Goal: Information Seeking & Learning: Learn about a topic

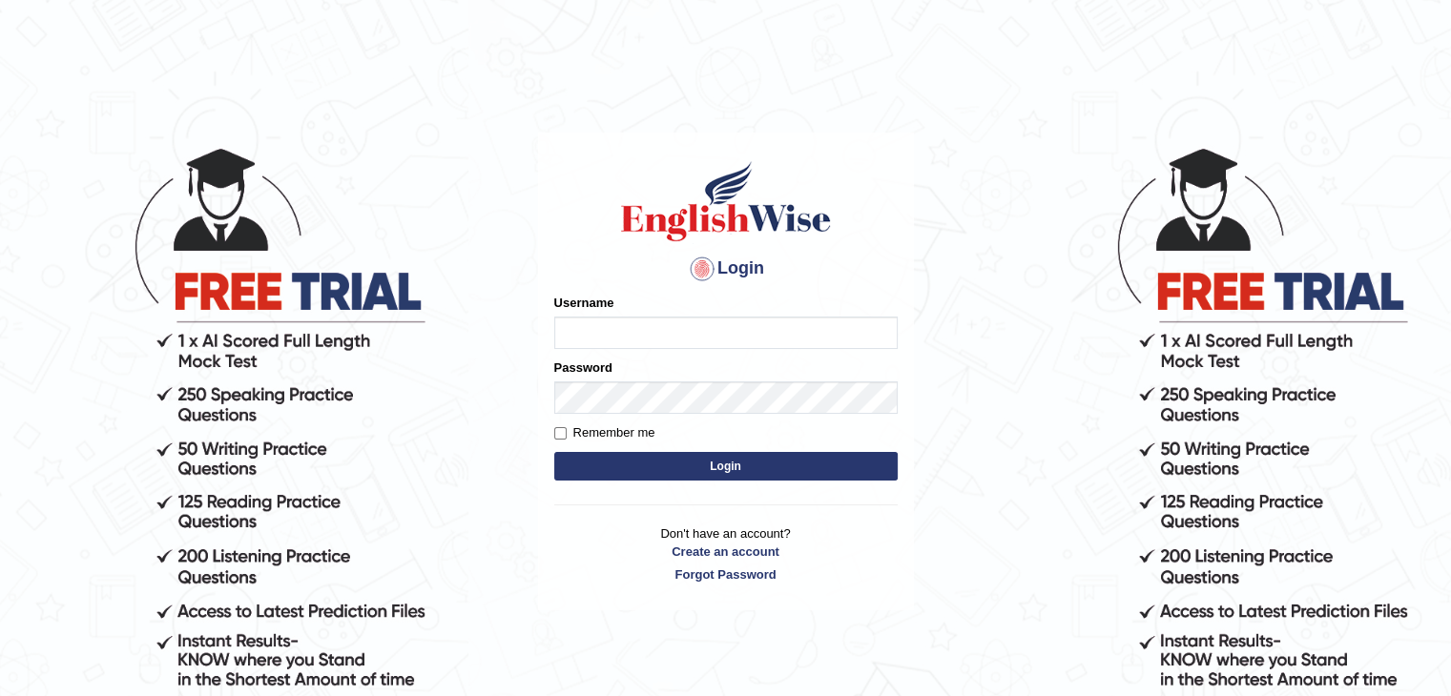
type input "sajauddin2013"
click at [736, 462] on button "Login" at bounding box center [725, 466] width 343 height 29
click at [743, 464] on button "Login" at bounding box center [725, 466] width 343 height 29
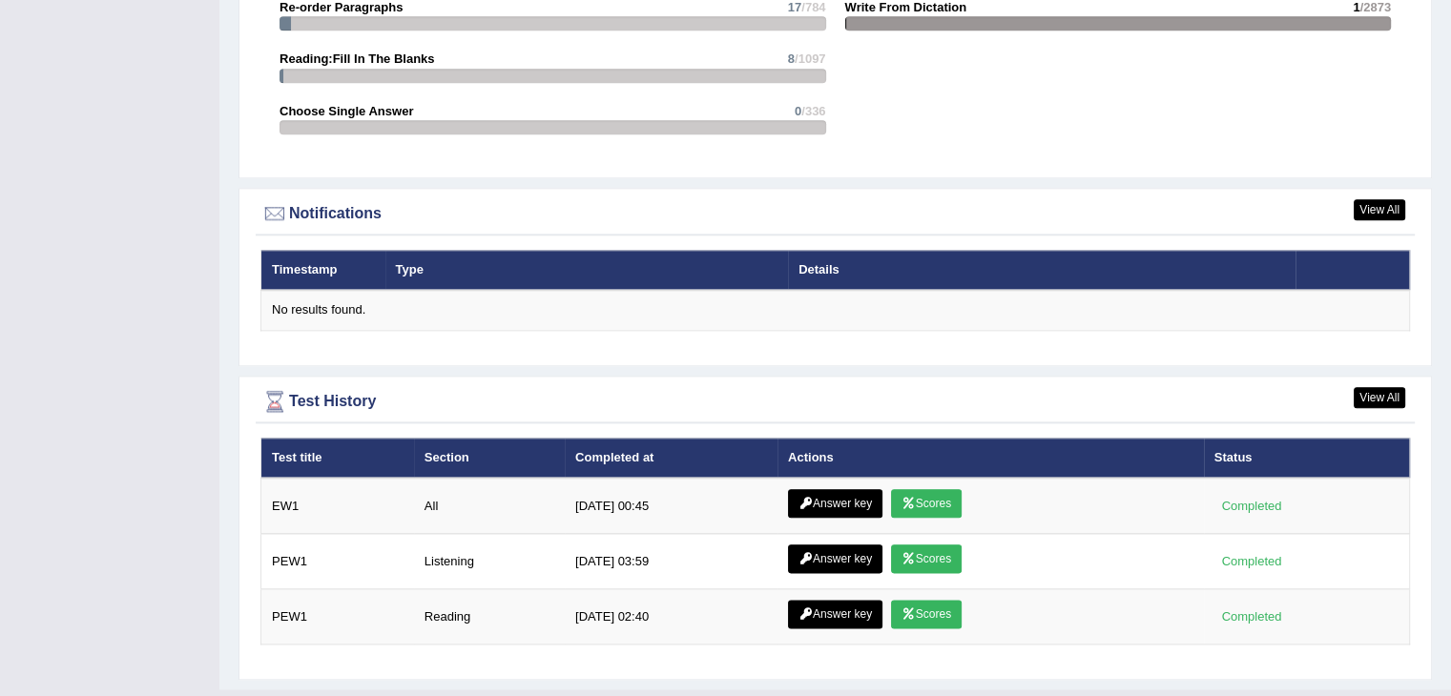
scroll to position [2180, 0]
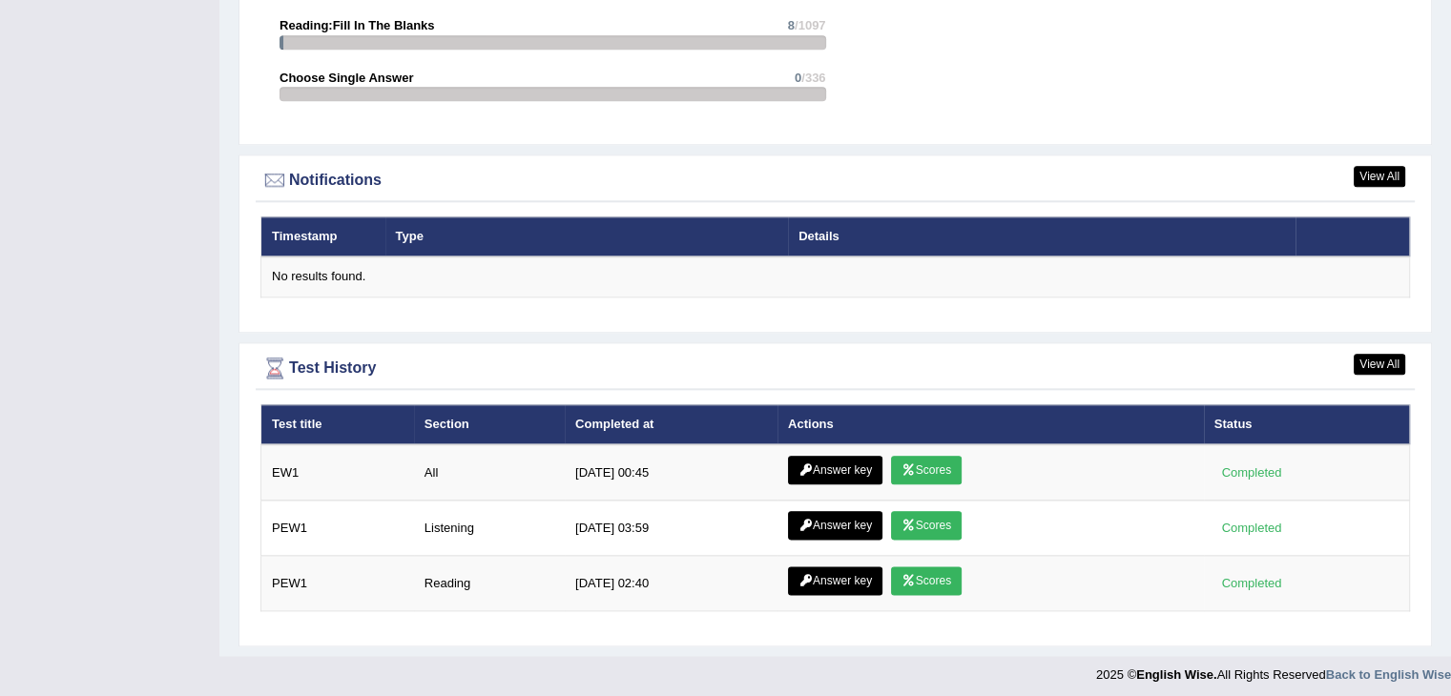
click at [285, 238] on th "Timestamp" at bounding box center [323, 236] width 124 height 40
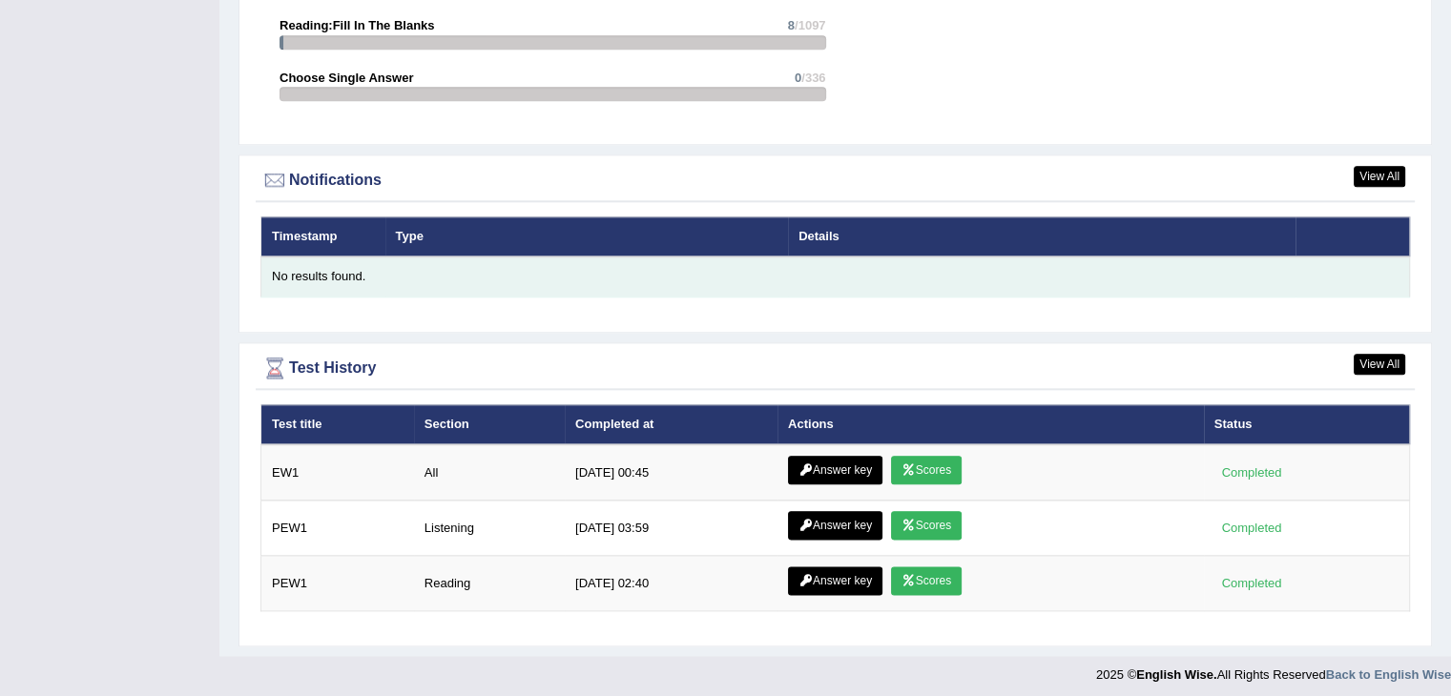
click at [304, 280] on td "No results found." at bounding box center [835, 277] width 1148 height 40
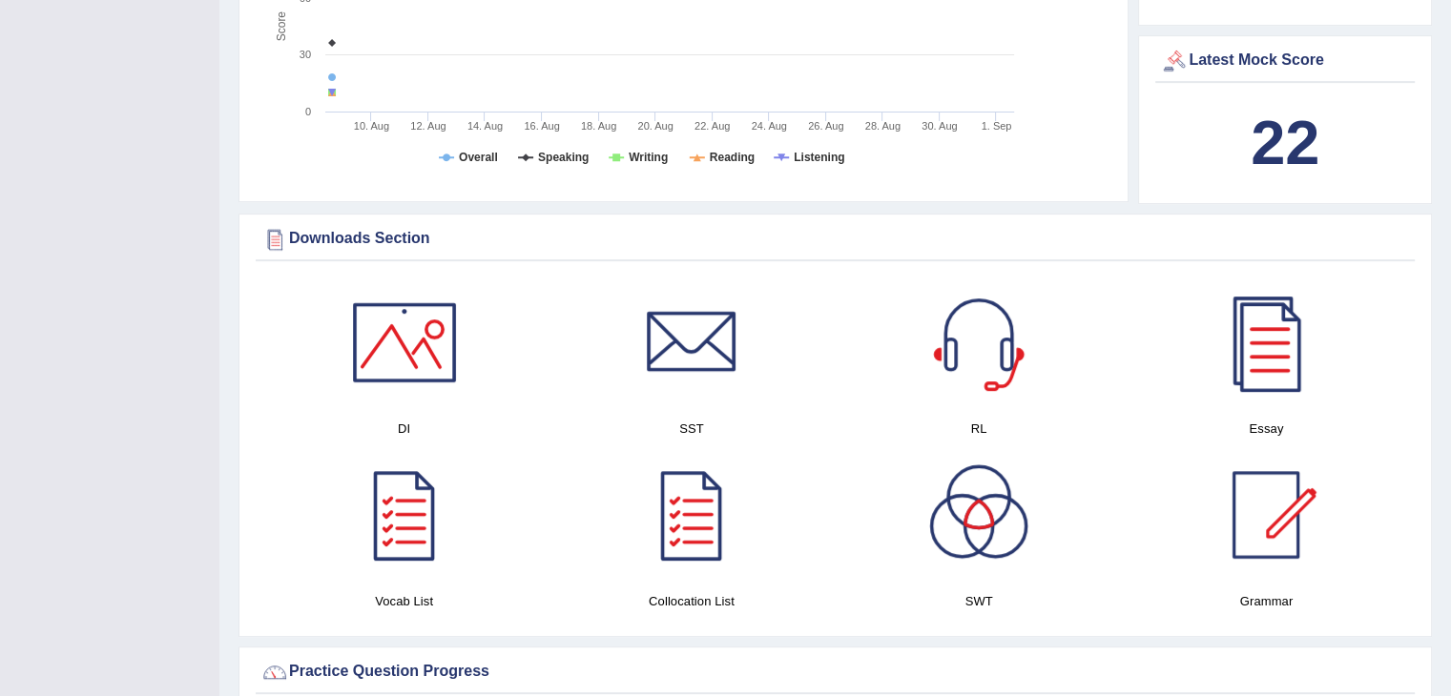
scroll to position [368, 0]
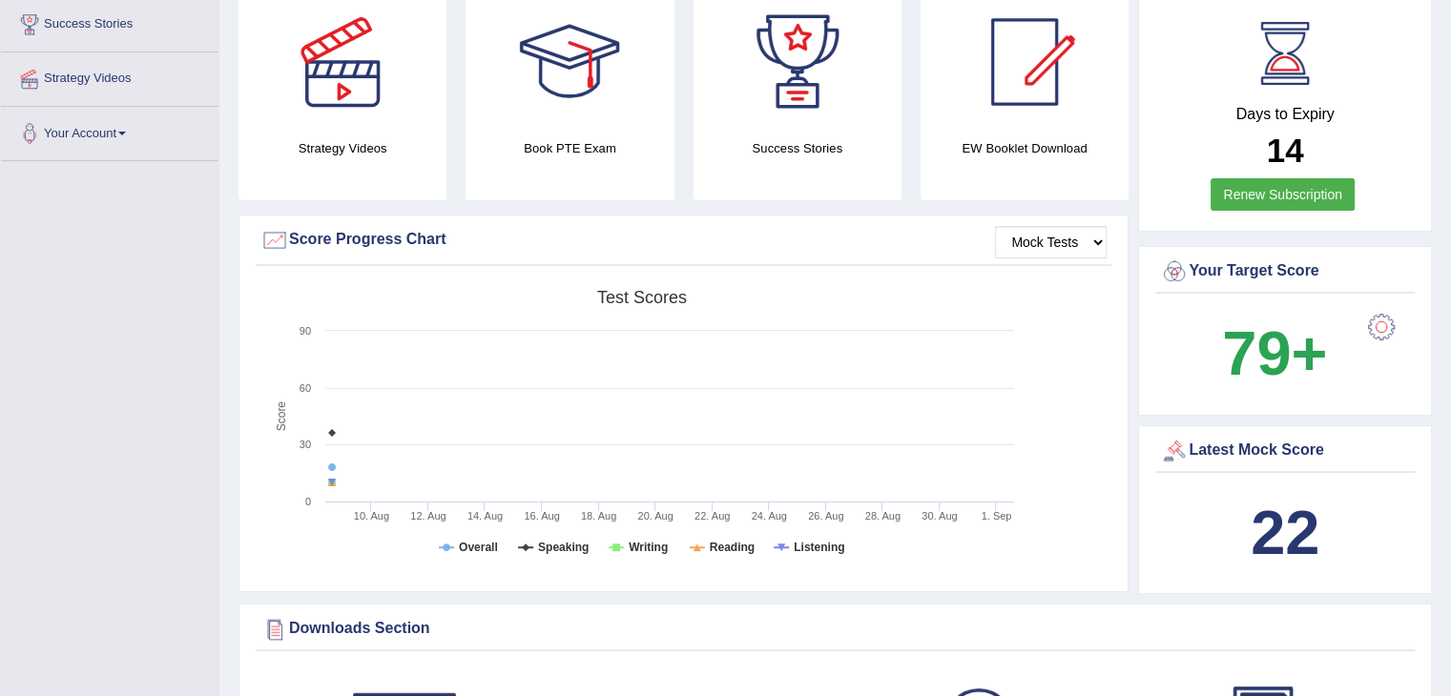
click at [327, 443] on icon "Created with Highcharts 7.1.2 Score Test scores Overall Speaking Writing Readin…" at bounding box center [641, 428] width 763 height 296
click at [331, 482] on icon at bounding box center [331, 482] width 11 height 11
click at [328, 462] on icon at bounding box center [331, 467] width 11 height 11
click at [332, 435] on icon at bounding box center [331, 432] width 11 height 11
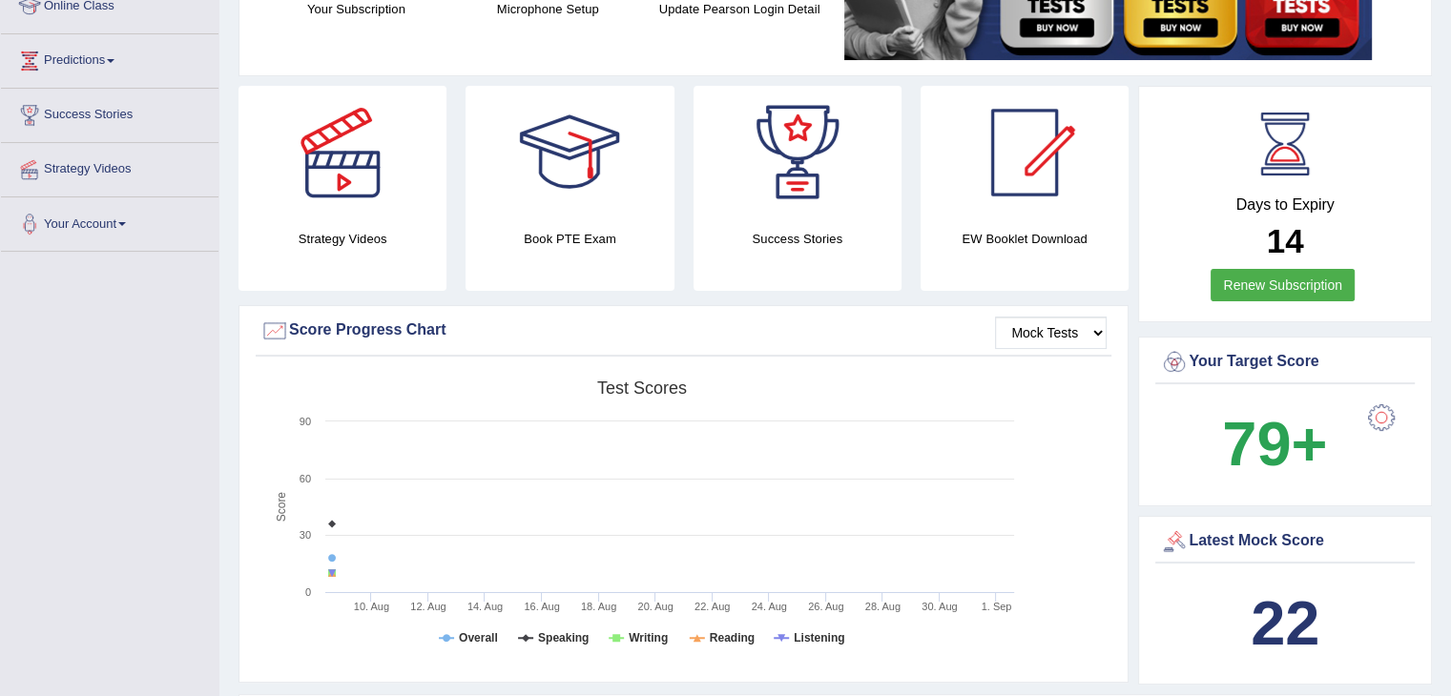
scroll to position [0, 0]
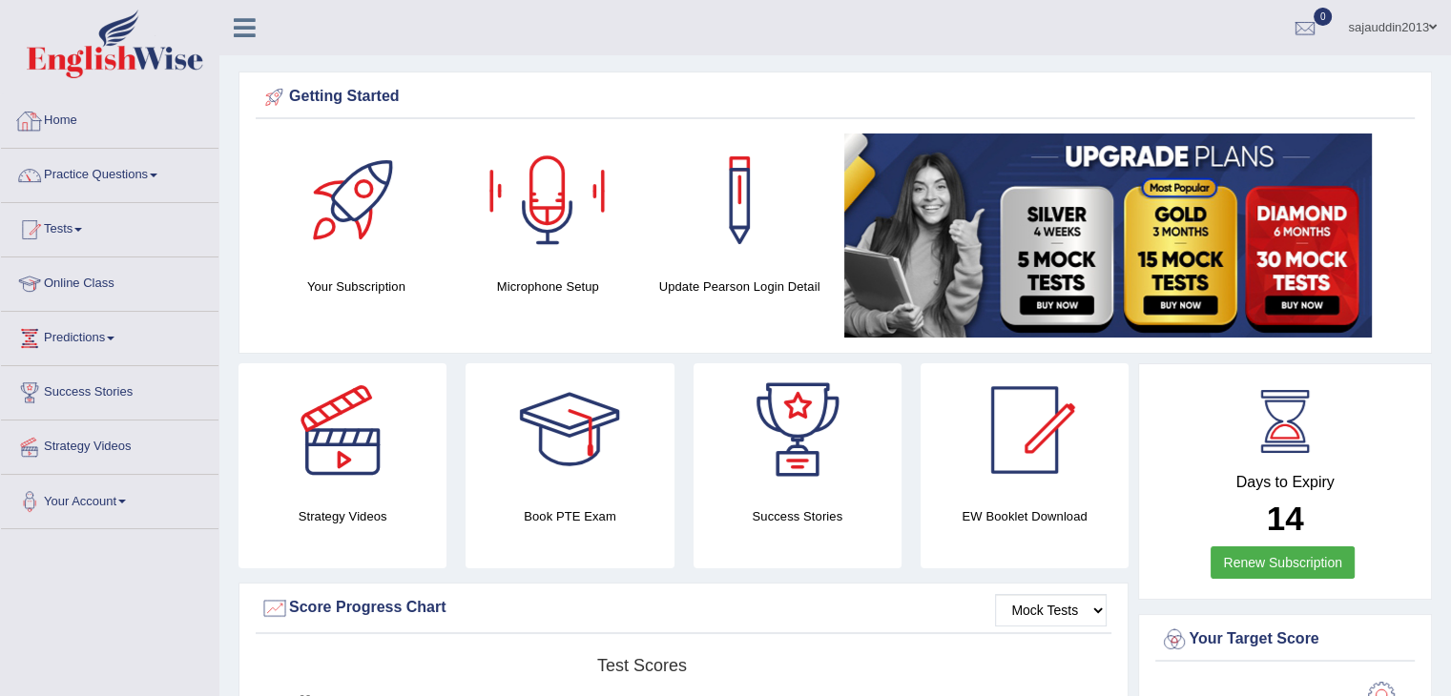
click at [46, 123] on link "Home" at bounding box center [109, 118] width 217 height 48
click at [57, 176] on link "Practice Questions" at bounding box center [109, 173] width 217 height 48
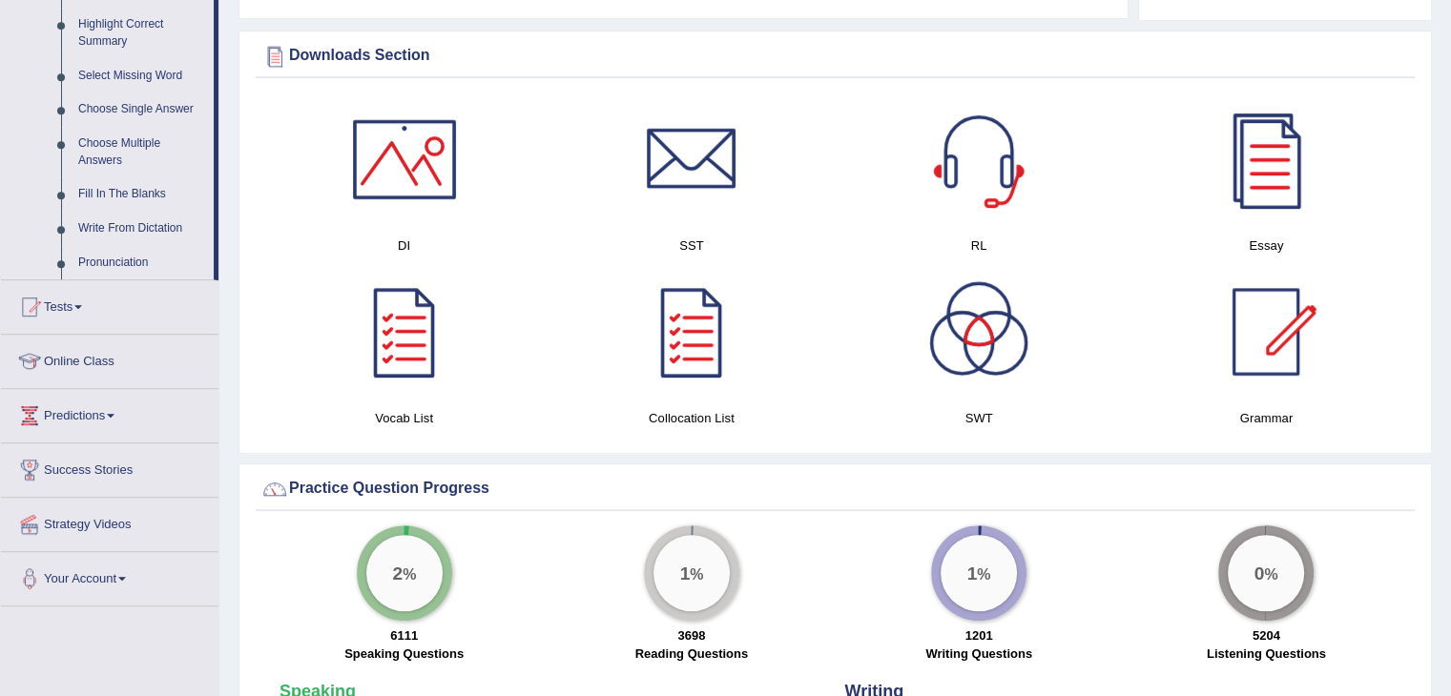
scroll to position [954, 0]
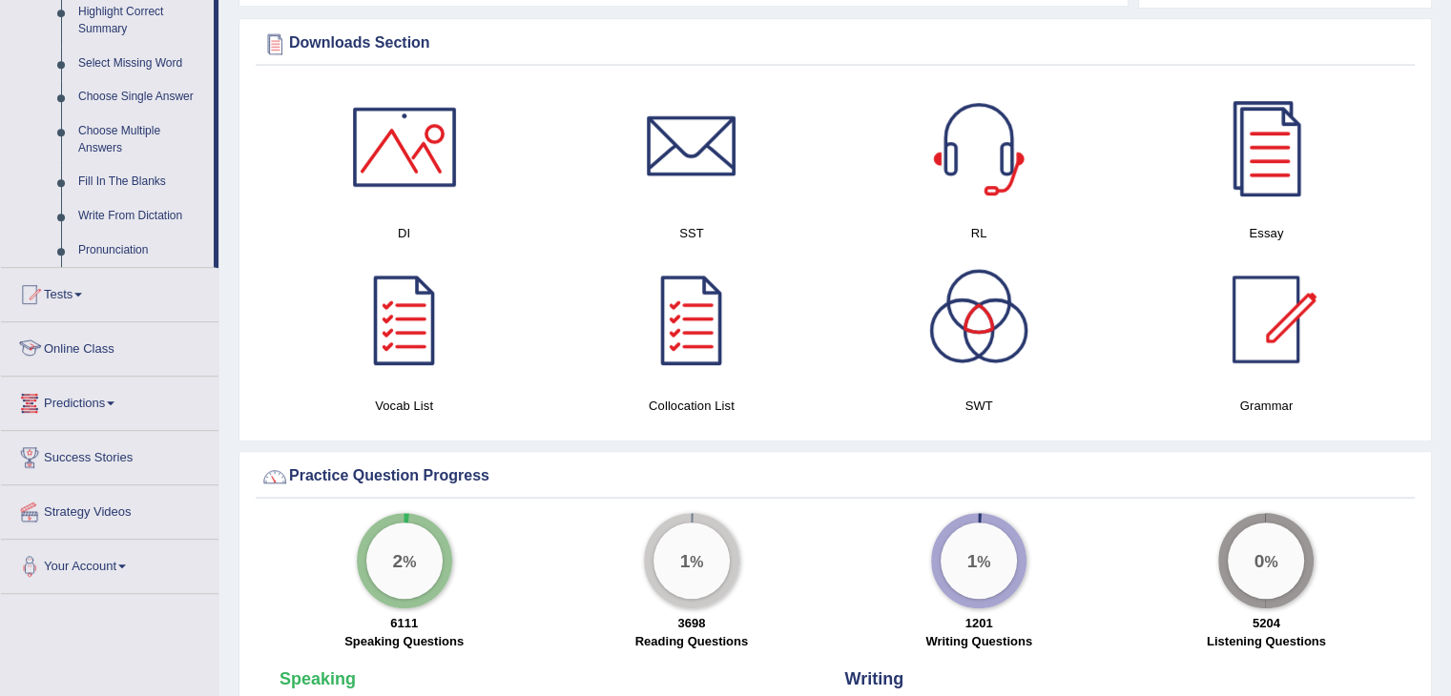
click at [87, 358] on link "Online Class" at bounding box center [109, 346] width 217 height 48
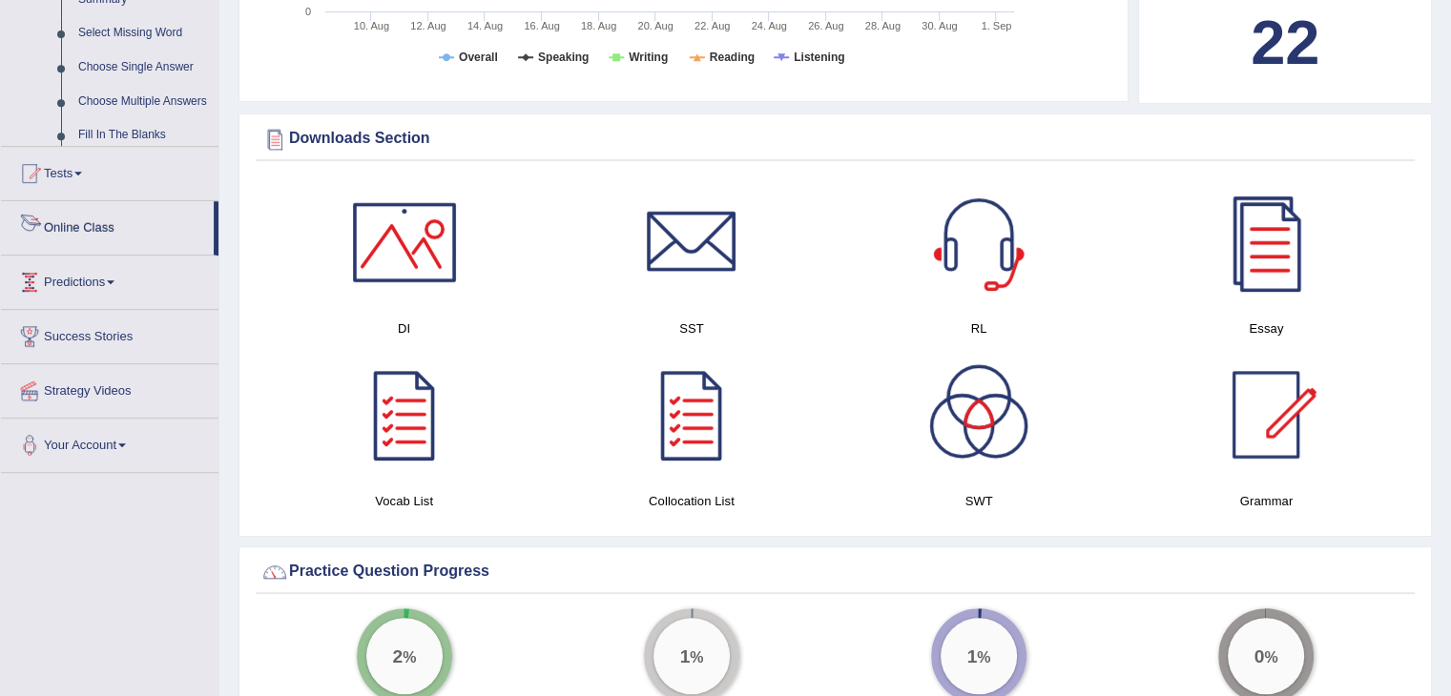
scroll to position [420, 0]
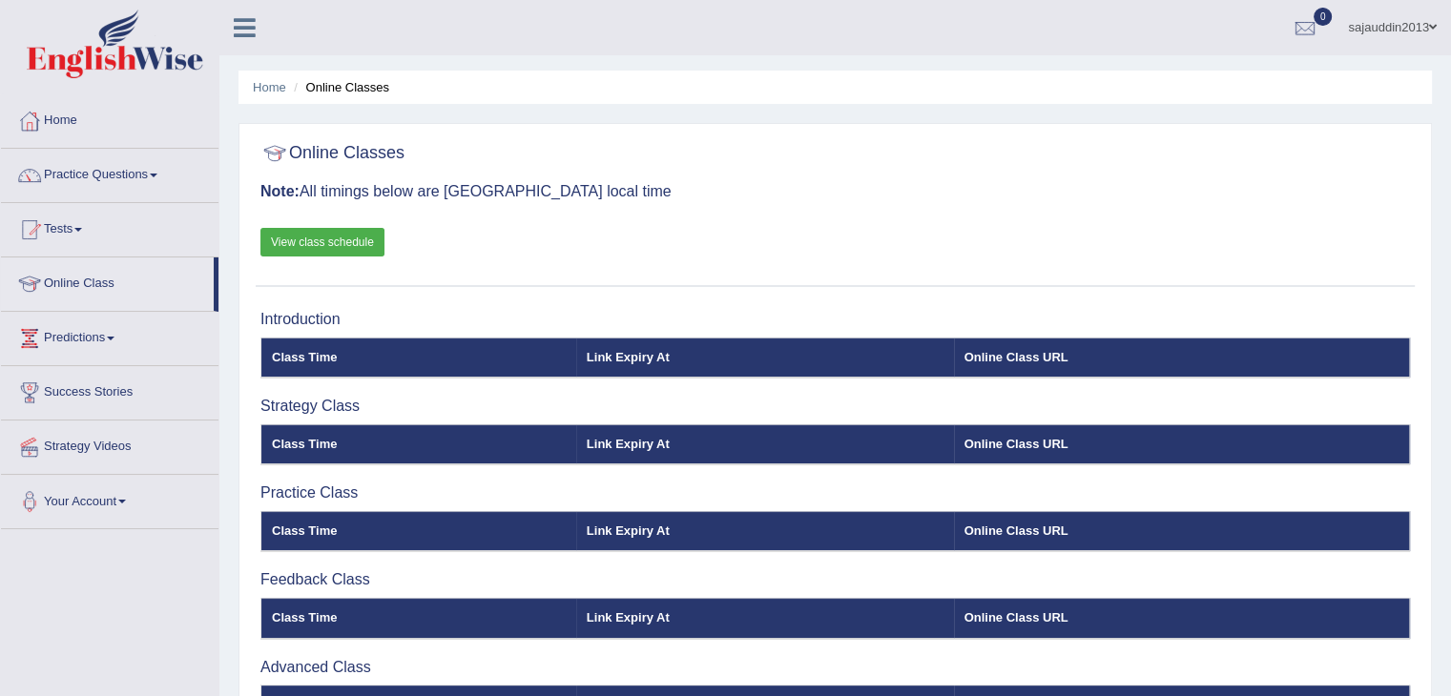
click at [285, 244] on link "View class schedule" at bounding box center [322, 242] width 124 height 29
click at [100, 160] on link "Practice Questions" at bounding box center [109, 173] width 217 height 48
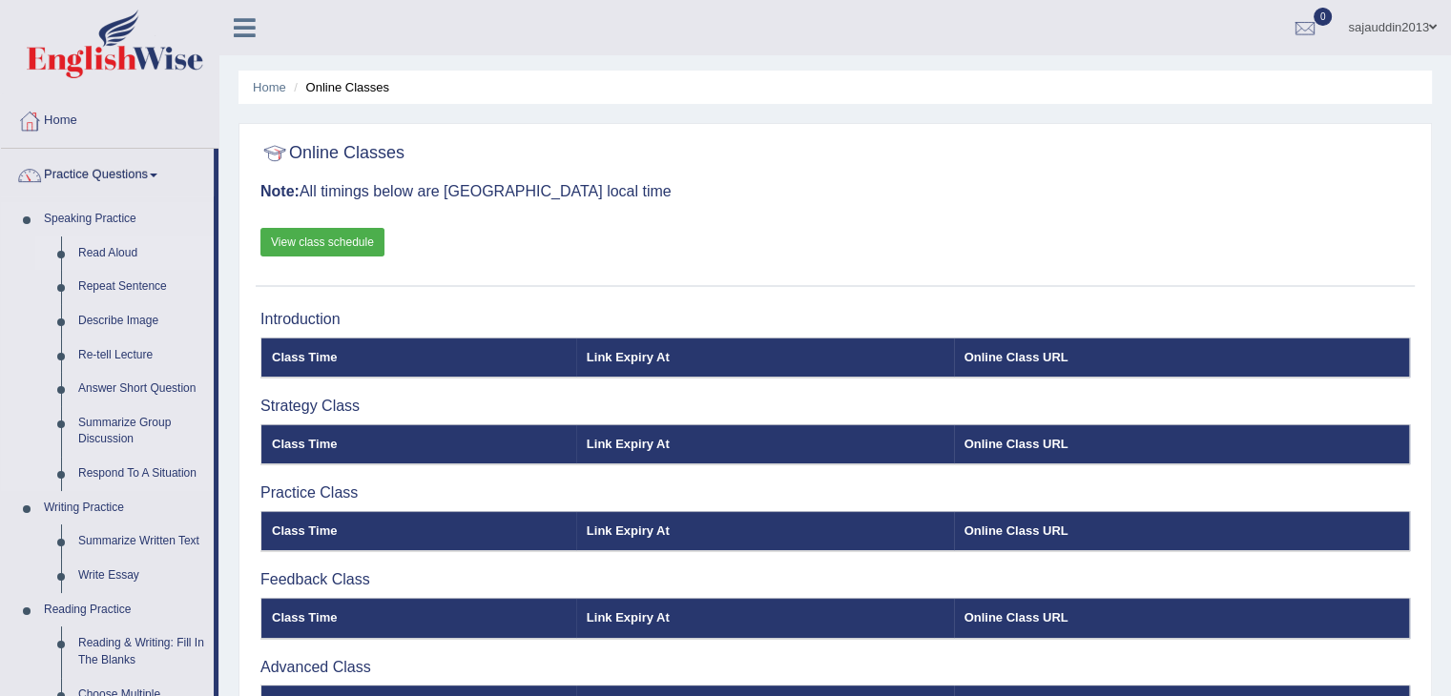
click at [102, 257] on link "Read Aloud" at bounding box center [142, 254] width 144 height 34
